Goal: Task Accomplishment & Management: Manage account settings

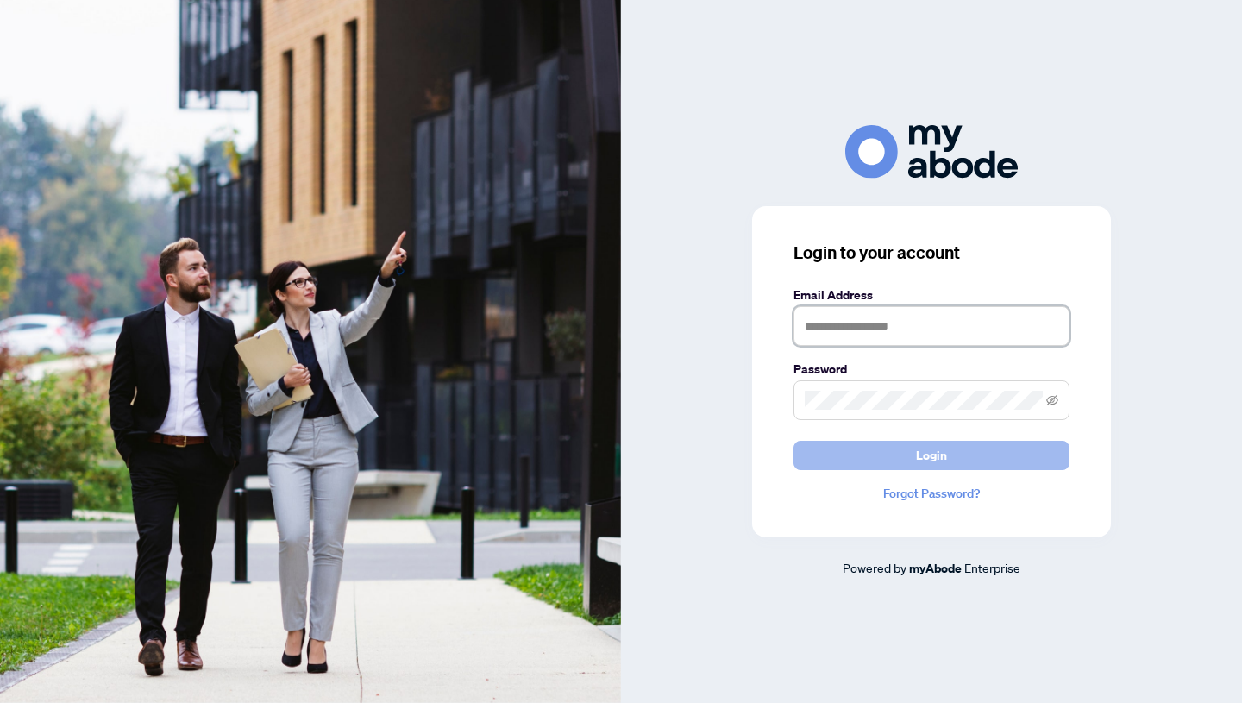
type input "**********"
click at [909, 454] on button "Login" at bounding box center [931, 455] width 276 height 29
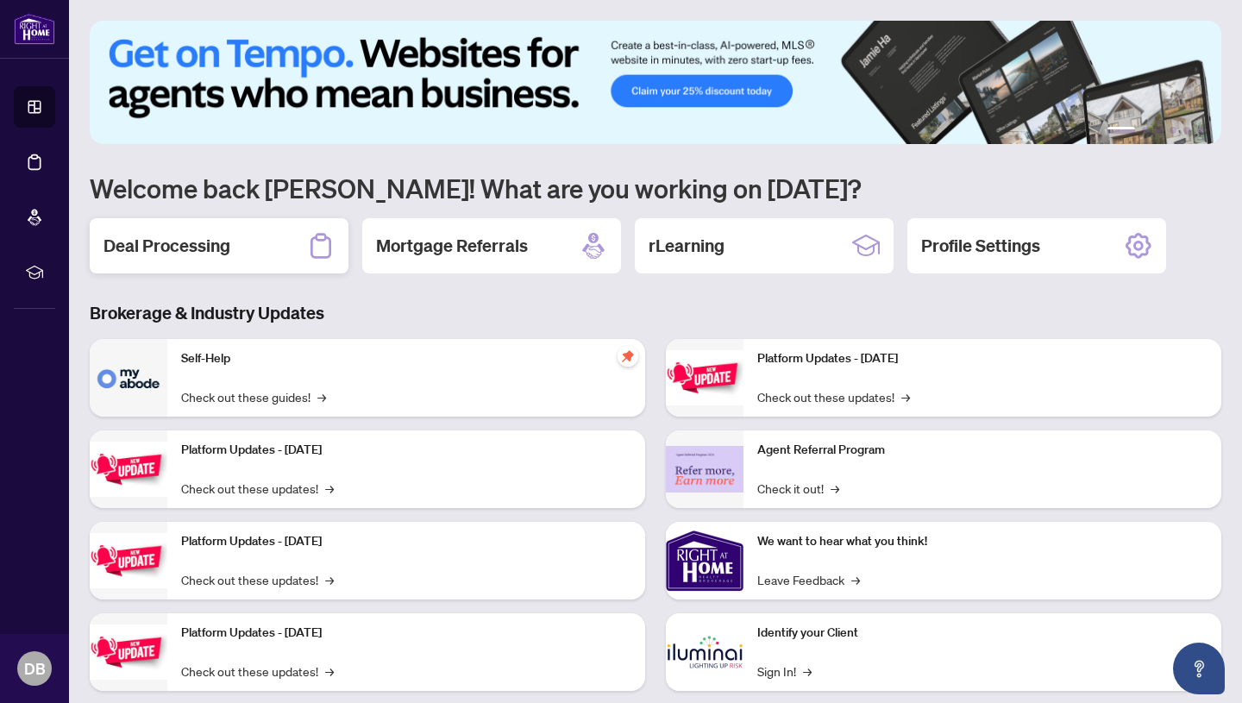
click at [244, 236] on div "Deal Processing" at bounding box center [219, 245] width 259 height 55
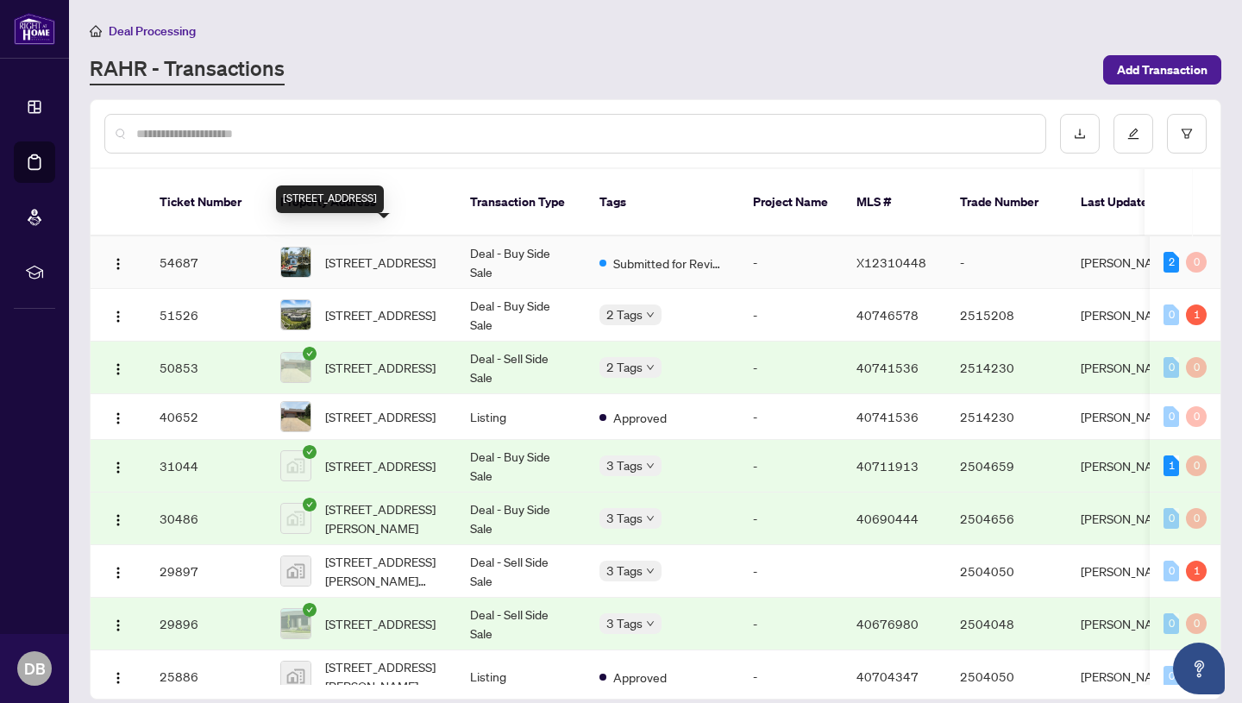
click at [435, 253] on span "4881 Highway 28, Trent Lakes, Ontario K0L 1J0, Canada" at bounding box center [380, 262] width 110 height 19
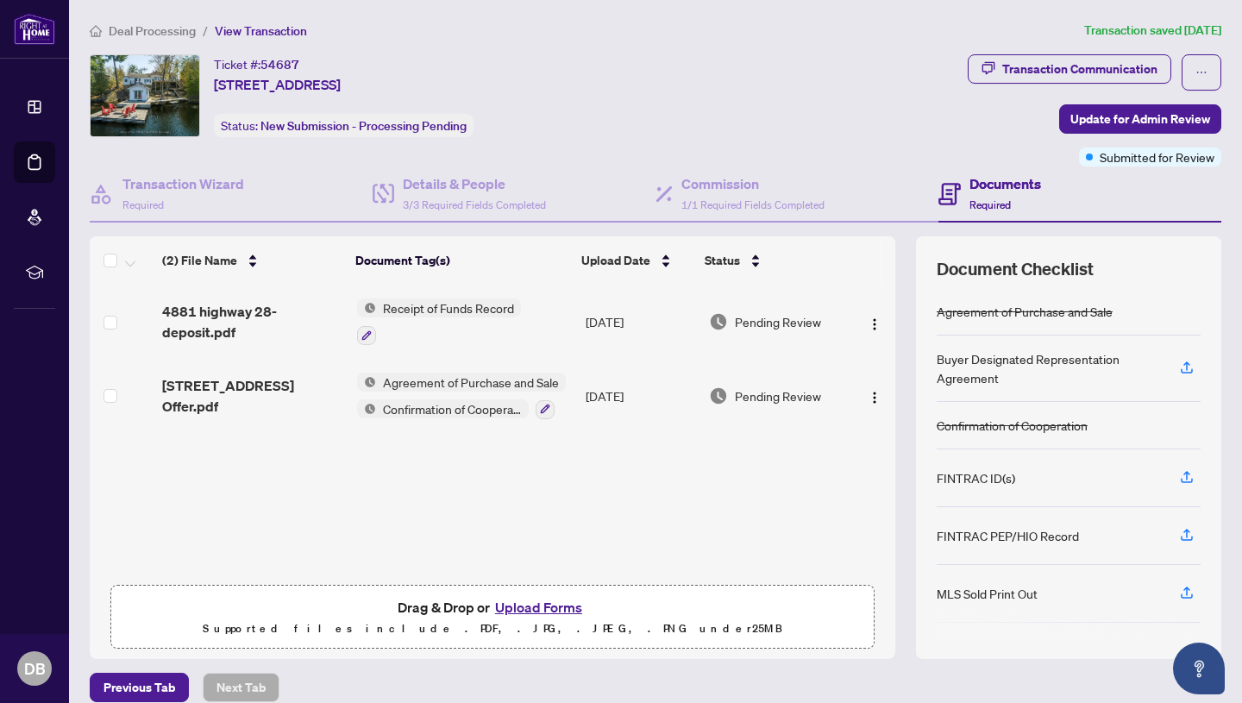
click at [529, 606] on button "Upload Forms" at bounding box center [538, 607] width 97 height 22
click at [542, 607] on button "Upload Forms" at bounding box center [538, 607] width 97 height 22
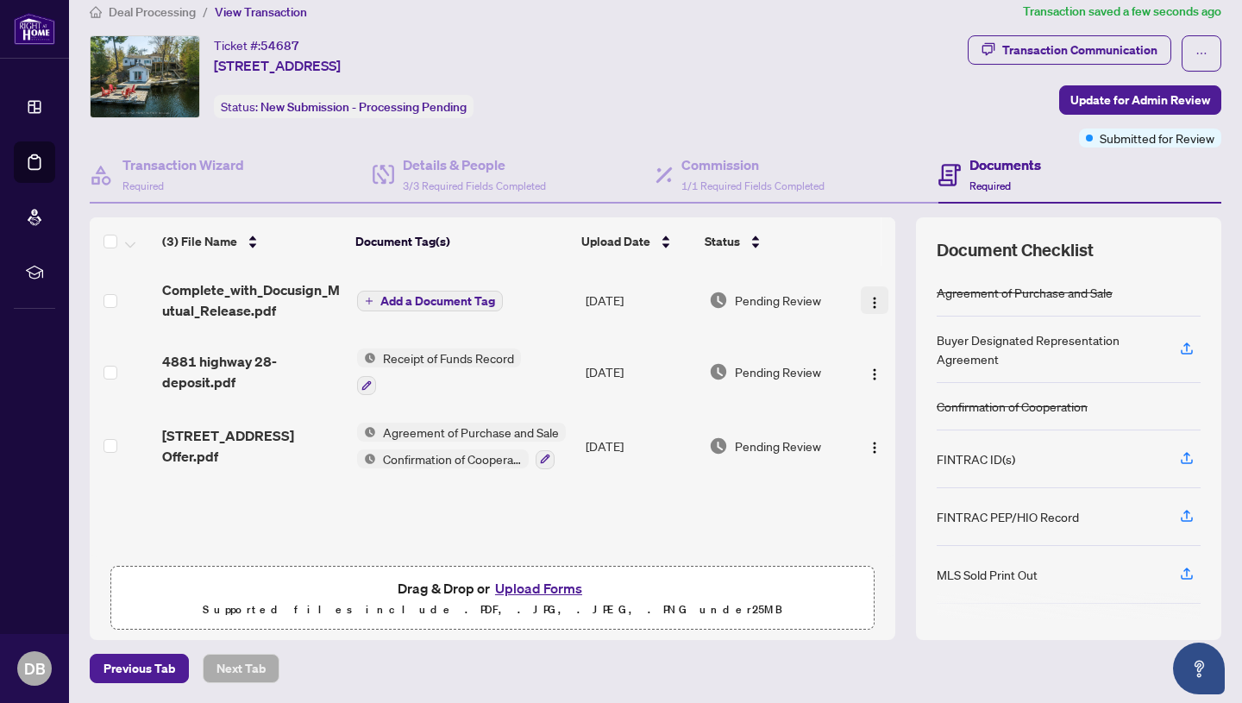
click at [867, 300] on img "button" at bounding box center [874, 303] width 14 height 14
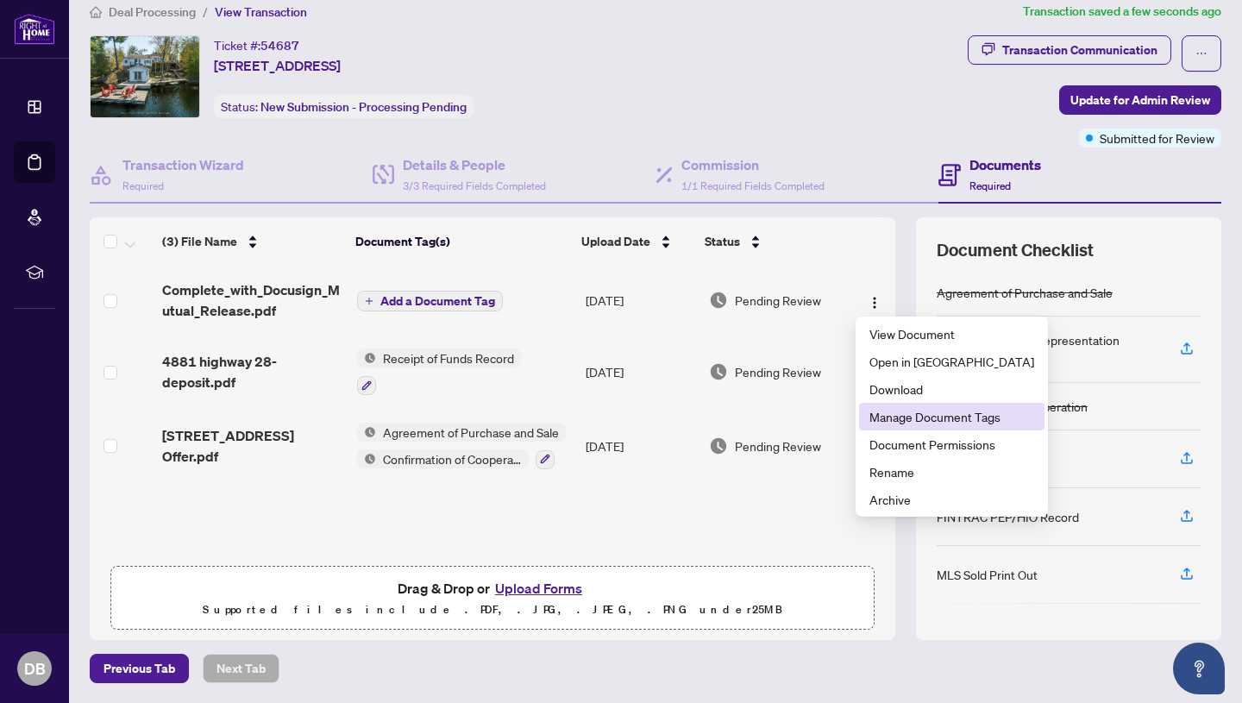
click at [930, 417] on span "Manage Document Tags" at bounding box center [951, 416] width 165 height 19
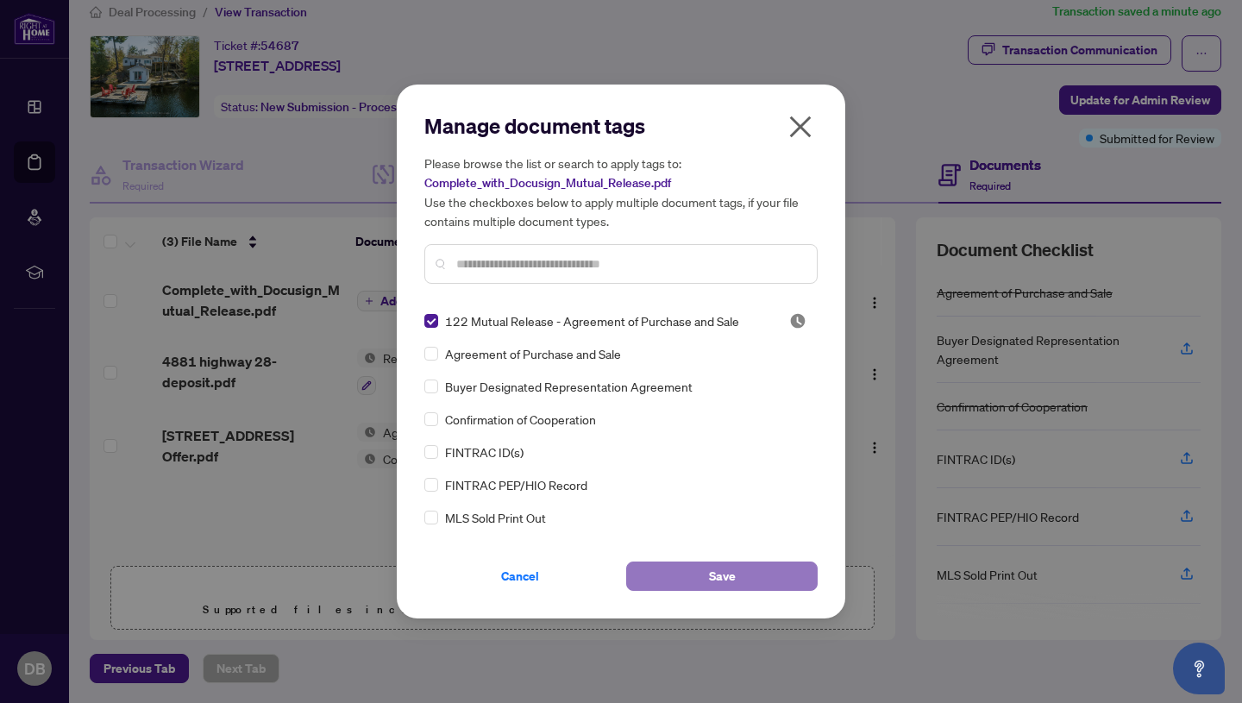
click at [730, 577] on span "Save" at bounding box center [722, 576] width 27 height 28
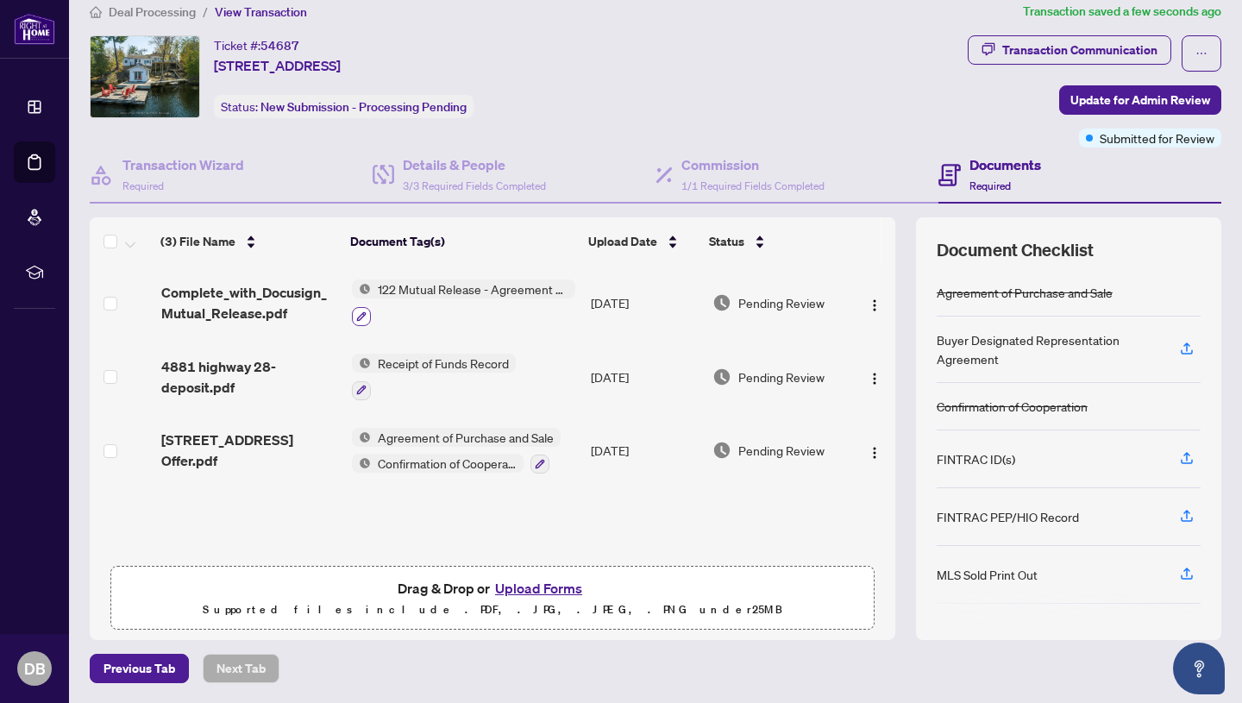
click at [360, 318] on icon "button" at bounding box center [361, 316] width 10 height 10
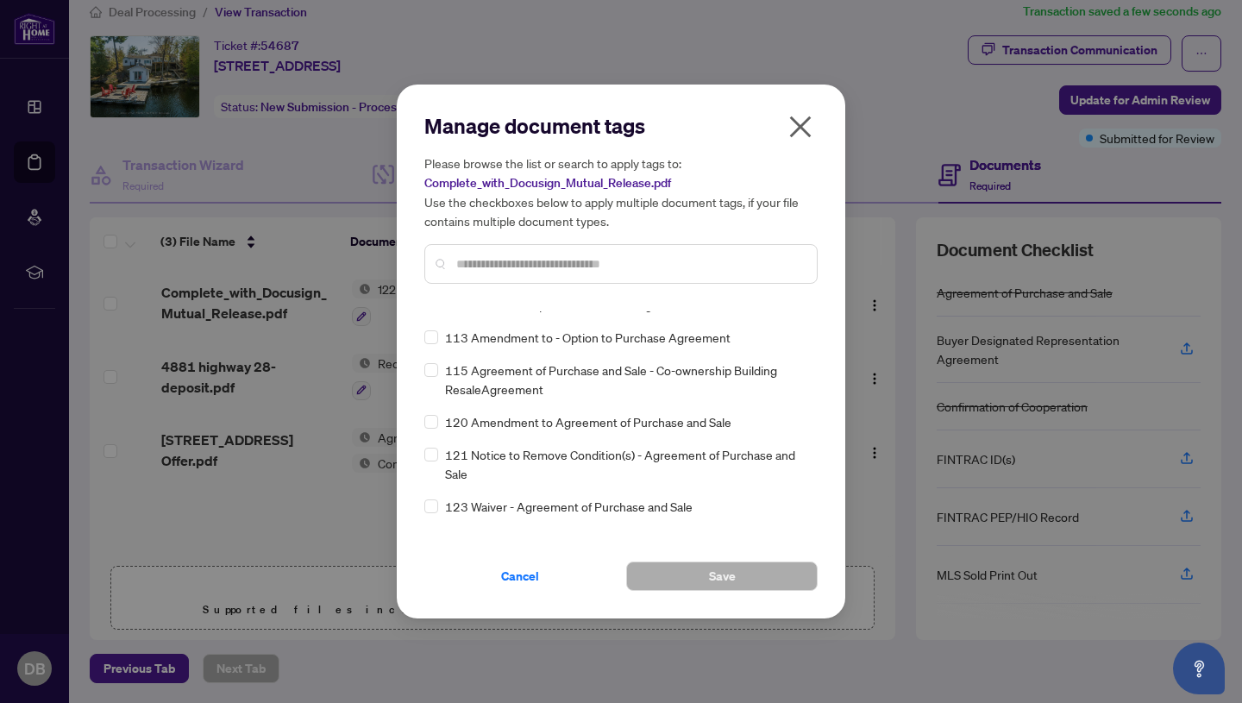
scroll to position [4675, 0]
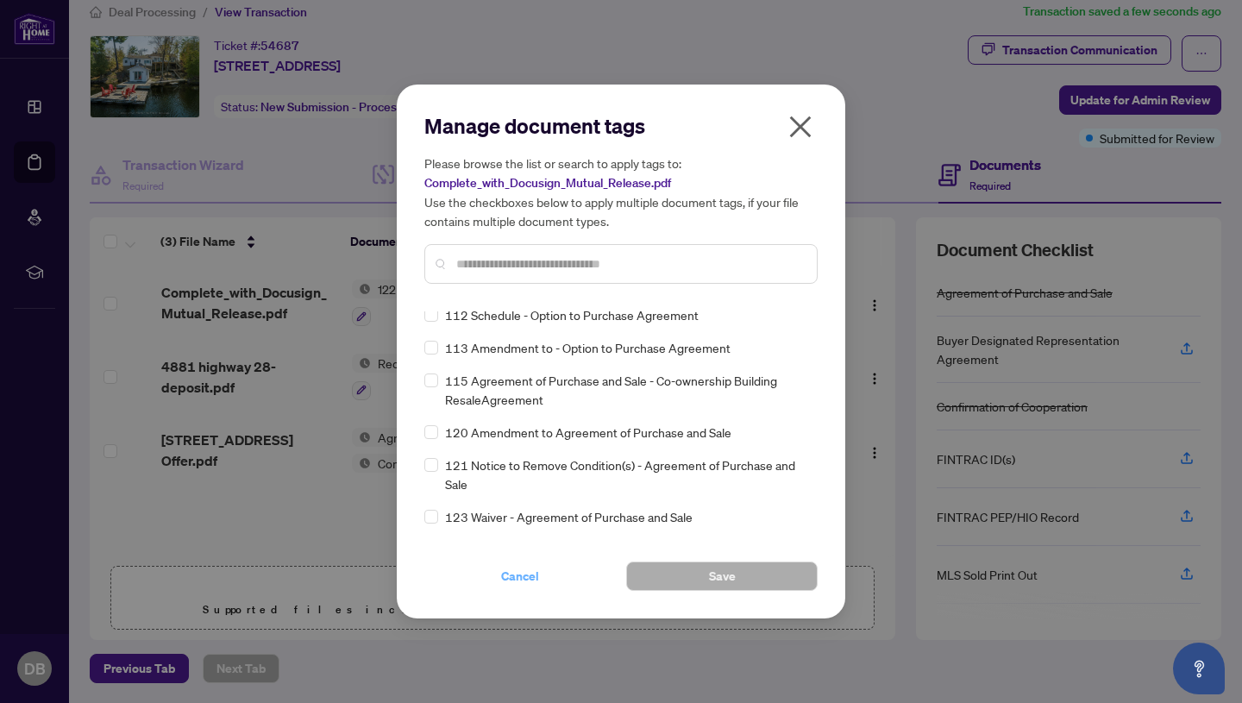
click at [529, 574] on span "Cancel" at bounding box center [520, 576] width 38 height 28
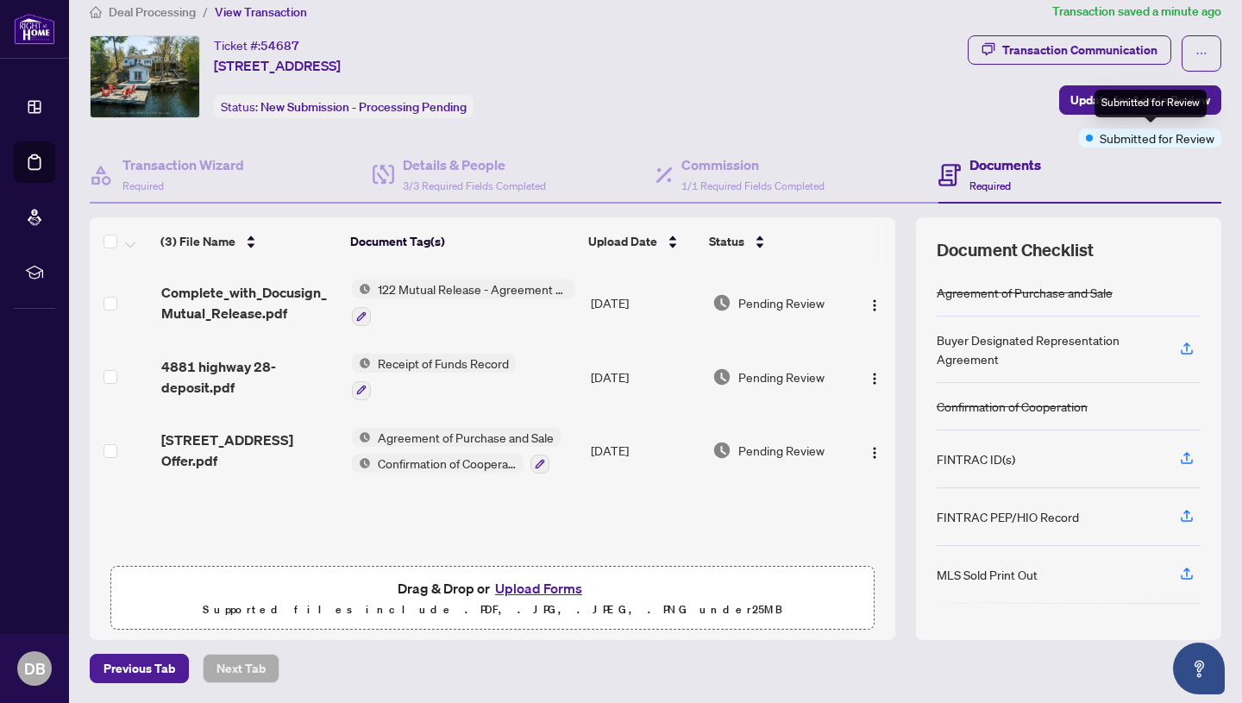
click at [1093, 135] on div "Submitted for Review" at bounding box center [1150, 137] width 142 height 19
click at [1010, 163] on h4 "Documents" at bounding box center [1005, 164] width 72 height 21
click at [1092, 96] on span "Update for Admin Review" at bounding box center [1140, 100] width 140 height 28
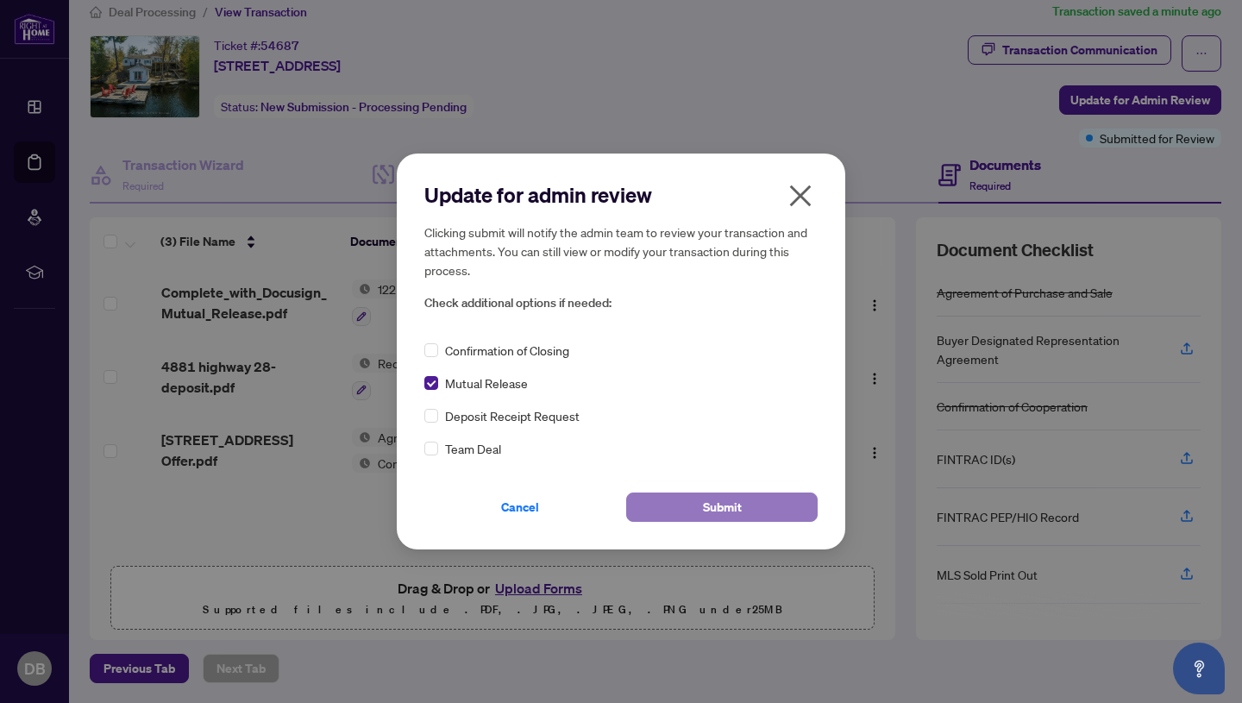
click at [726, 504] on span "Submit" at bounding box center [722, 507] width 39 height 28
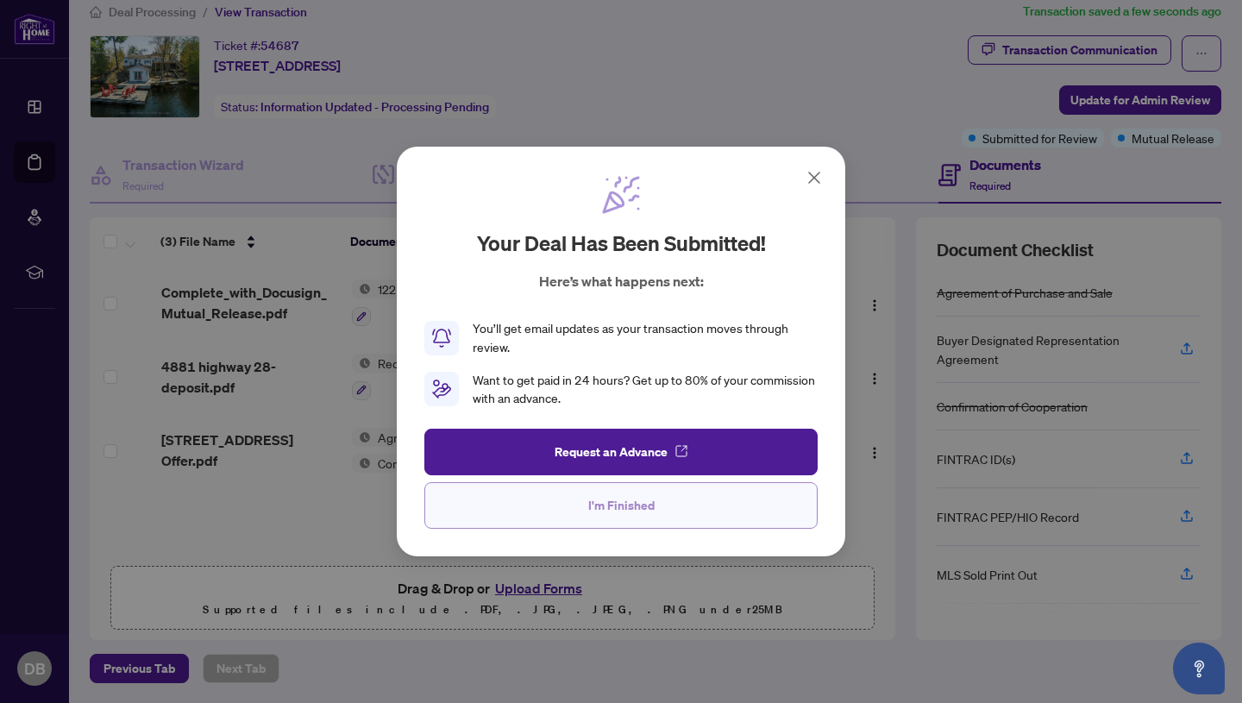
click at [629, 505] on span "I'm Finished" at bounding box center [621, 506] width 66 height 28
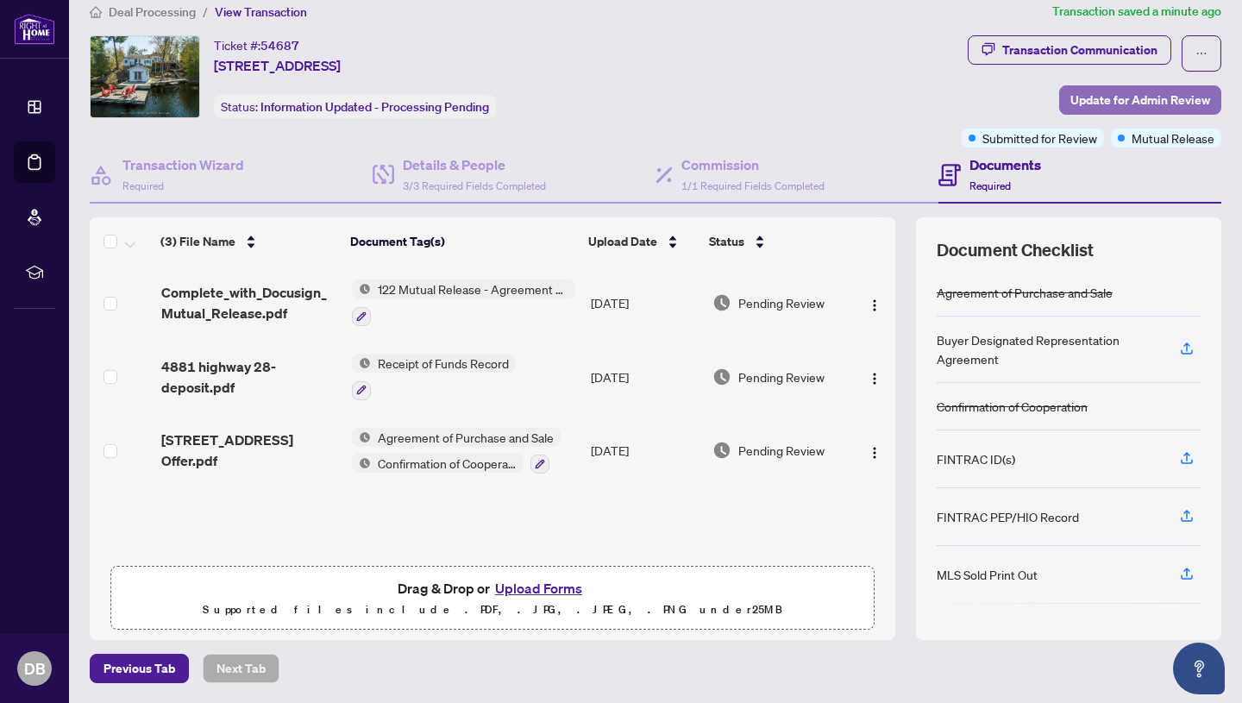
click at [1105, 97] on span "Update for Admin Review" at bounding box center [1140, 100] width 140 height 28
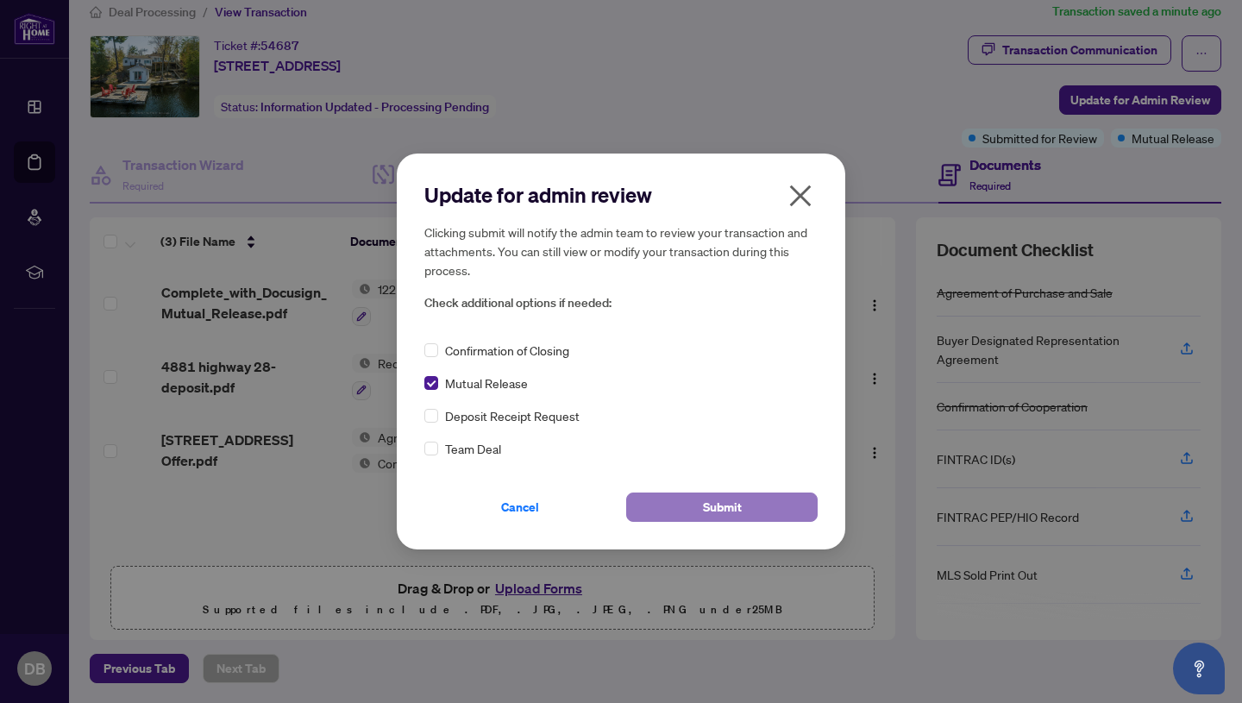
click at [716, 505] on span "Submit" at bounding box center [722, 507] width 39 height 28
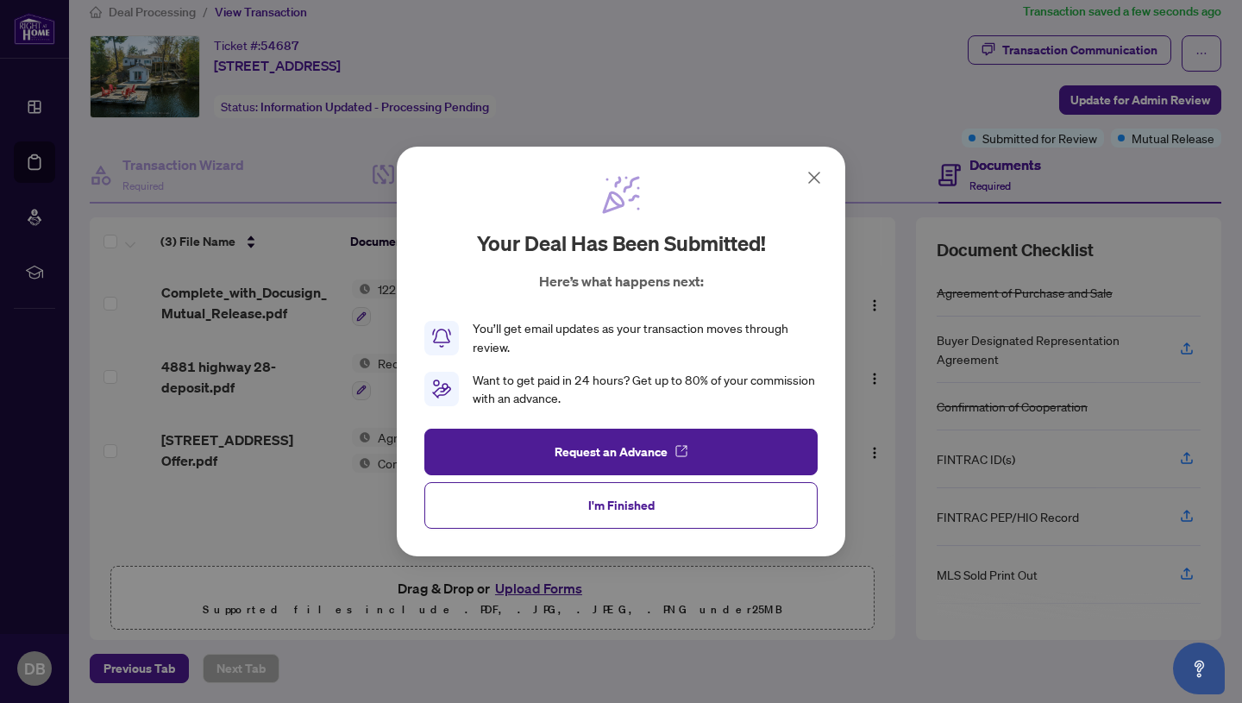
click at [814, 175] on icon at bounding box center [814, 177] width 21 height 21
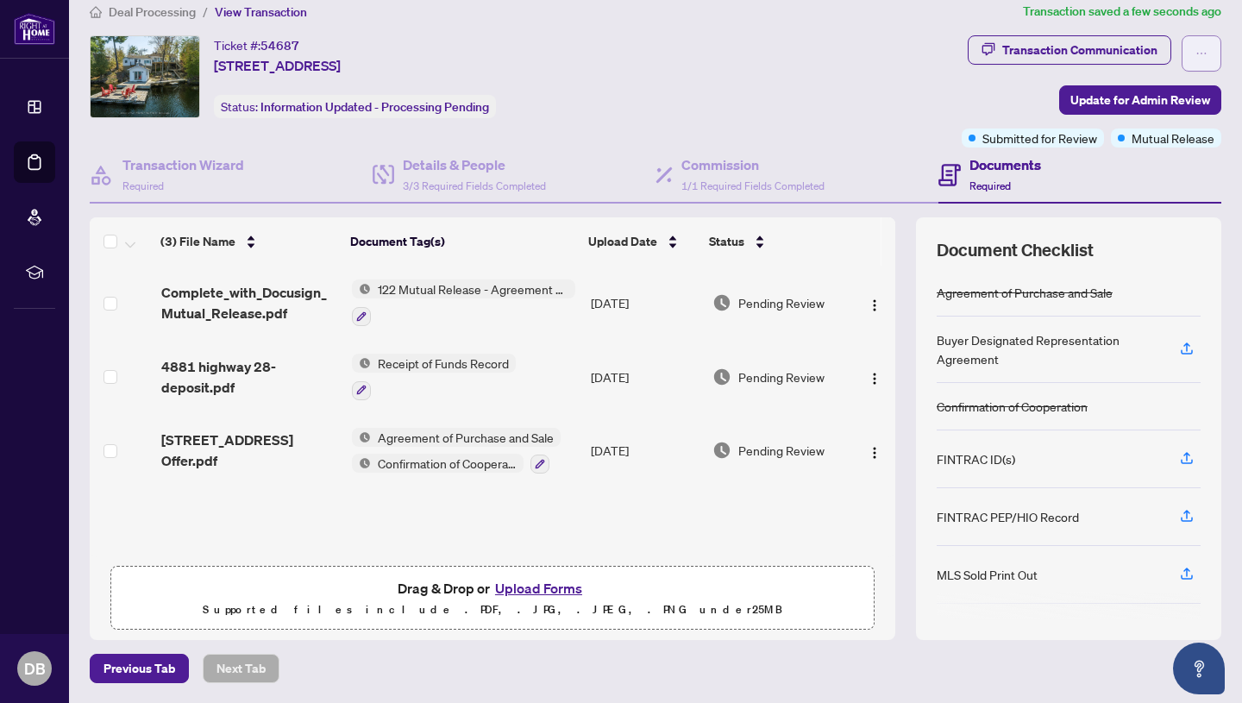
click at [1197, 51] on icon "ellipsis" at bounding box center [1201, 53] width 12 height 12
click at [999, 77] on div "Transaction Communication Update for Admin Review Submitted for Review Mutual R…" at bounding box center [1091, 91] width 260 height 112
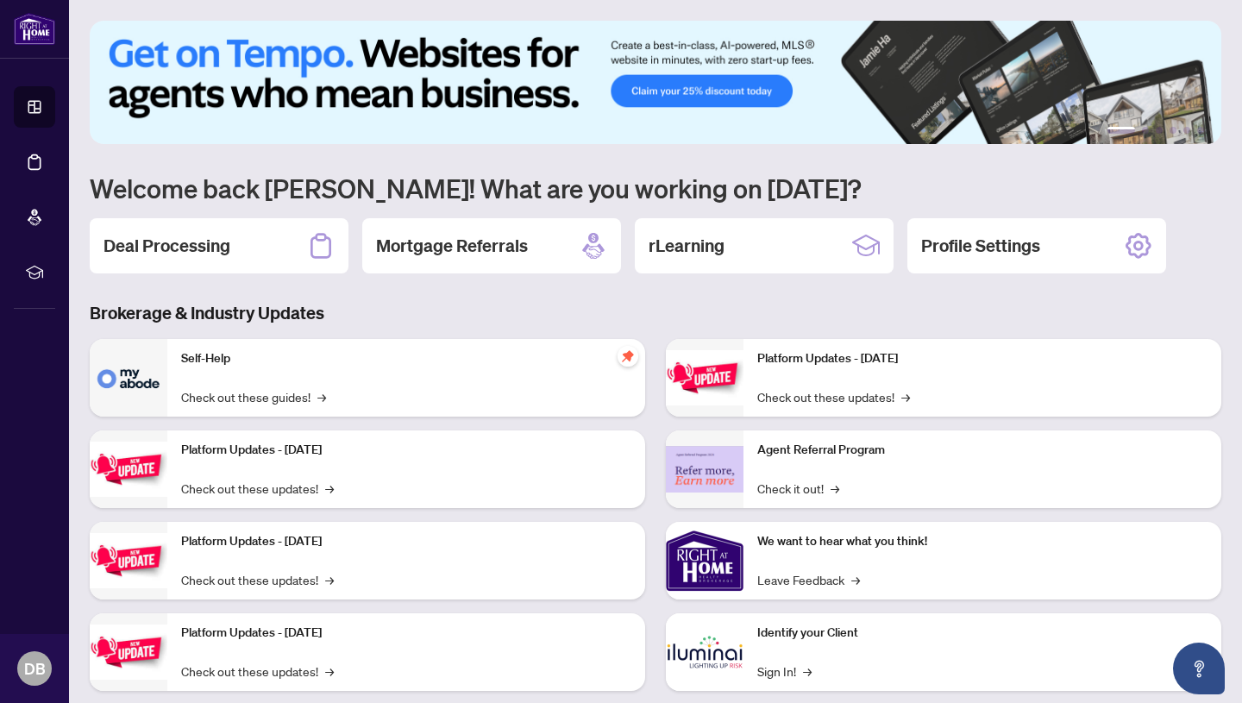
click at [913, 190] on h1 "Welcome back Danny! What are you working on today?" at bounding box center [655, 188] width 1131 height 33
